Goal: Transaction & Acquisition: Book appointment/travel/reservation

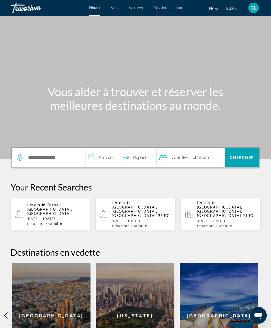
click at [30, 206] on span "Oissel, [GEOGRAPHIC_DATA], [GEOGRAPHIC_DATA]" at bounding box center [50, 209] width 46 height 13
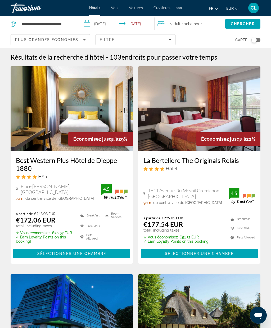
click at [253, 39] on div "Toggle map" at bounding box center [254, 39] width 5 height 5
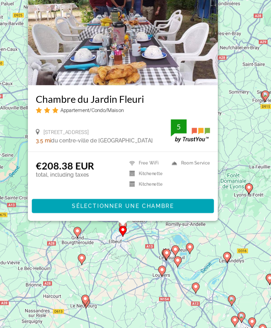
click at [68, 178] on div "Pour activer le glissement avec le clavier, appuyez sur Alt+Entrée. Une fois ce…" at bounding box center [135, 169] width 271 height 280
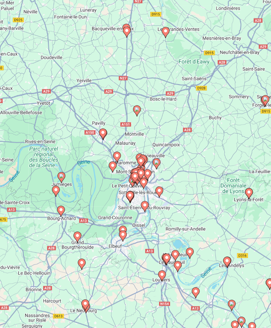
click at [2, 61] on div "Pour activer le glissement avec le clavier, appuyez sur Alt+Entrée. Une fois ce…" at bounding box center [135, 169] width 271 height 280
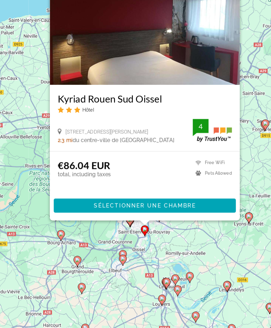
click at [84, 126] on h3 "Kyriad Rouen Sud Oissel" at bounding box center [143, 130] width 118 height 8
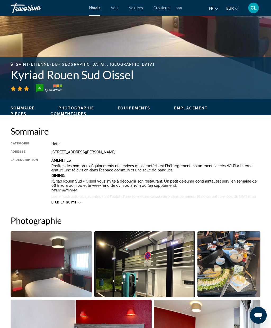
scroll to position [170, 0]
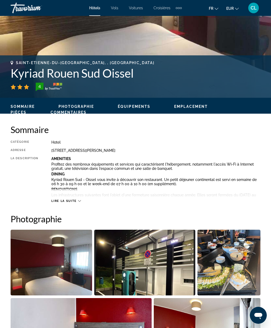
click at [64, 200] on span "Lire la suite" at bounding box center [63, 200] width 25 height 3
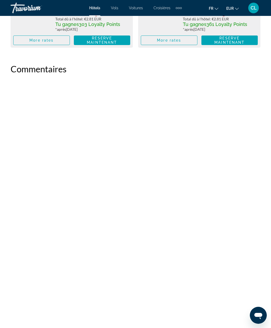
scroll to position [1248, 0]
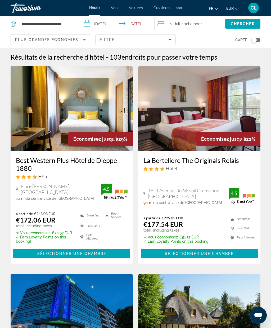
click at [121, 45] on span "Filters" at bounding box center [135, 39] width 79 height 13
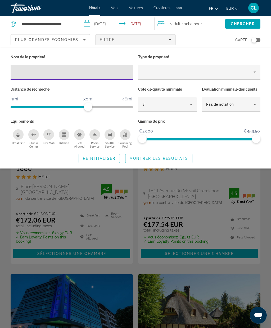
click at [30, 42] on div "Plus grandes économies" at bounding box center [49, 40] width 68 height 6
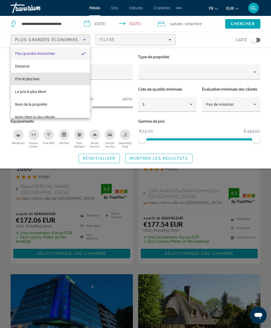
click at [23, 80] on span "Prix le plus bas" at bounding box center [27, 79] width 24 height 4
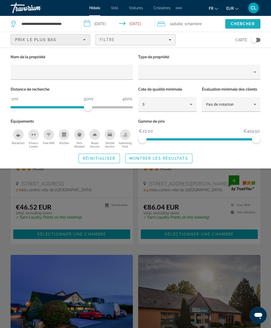
click at [234, 23] on span "Chercher" at bounding box center [243, 24] width 24 height 4
click at [248, 26] on span "Search" at bounding box center [242, 23] width 35 height 13
click at [265, 104] on div "Nom de la propriété Type de propriété Distance de recherche 1mi 46mi 30mi Cote …" at bounding box center [135, 108] width 271 height 110
click at [165, 157] on span "Montrer les résultats" at bounding box center [159, 158] width 59 height 4
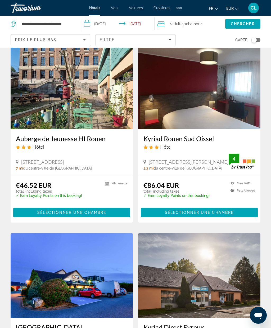
scroll to position [21, 0]
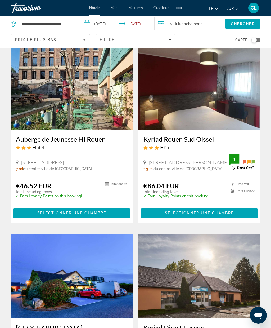
click at [211, 142] on h3 "Kyriad Rouen Sud Oissel" at bounding box center [200, 139] width 112 height 8
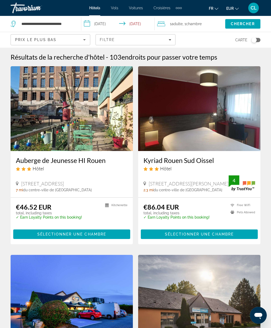
click at [194, 162] on h3 "Kyriad Rouen Sud Oissel" at bounding box center [200, 160] width 112 height 8
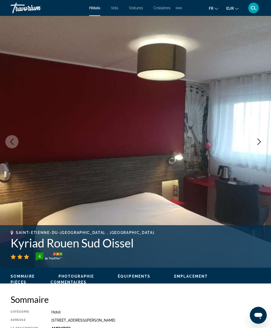
click at [1, 174] on img "Main content" at bounding box center [135, 142] width 271 height 252
click at [1, 226] on div "Saint-Etienne-Du-[GEOGRAPHIC_DATA], , [GEOGRAPHIC_DATA] Kyriad Rouen Sud Oissel…" at bounding box center [135, 246] width 271 height 42
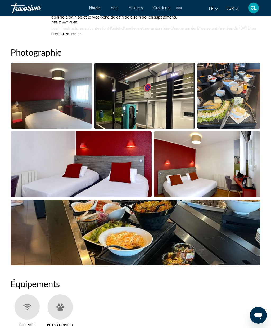
scroll to position [355, 0]
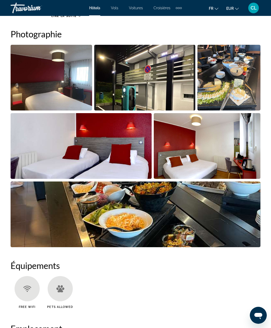
click at [185, 143] on img "Open full-screen image slider" at bounding box center [207, 146] width 107 height 66
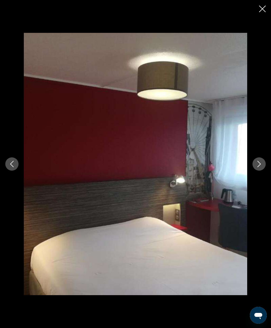
click at [262, 8] on icon "Close slideshow" at bounding box center [262, 9] width 7 height 7
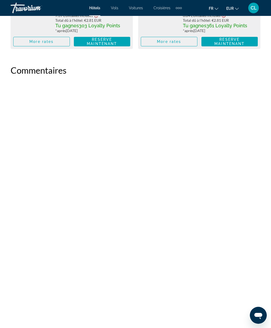
scroll to position [1034, 0]
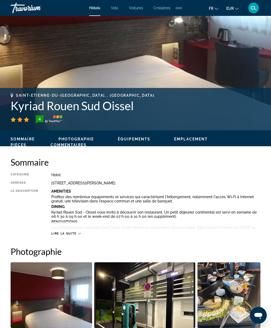
scroll to position [137, 0]
